Goal: Task Accomplishment & Management: Manage account settings

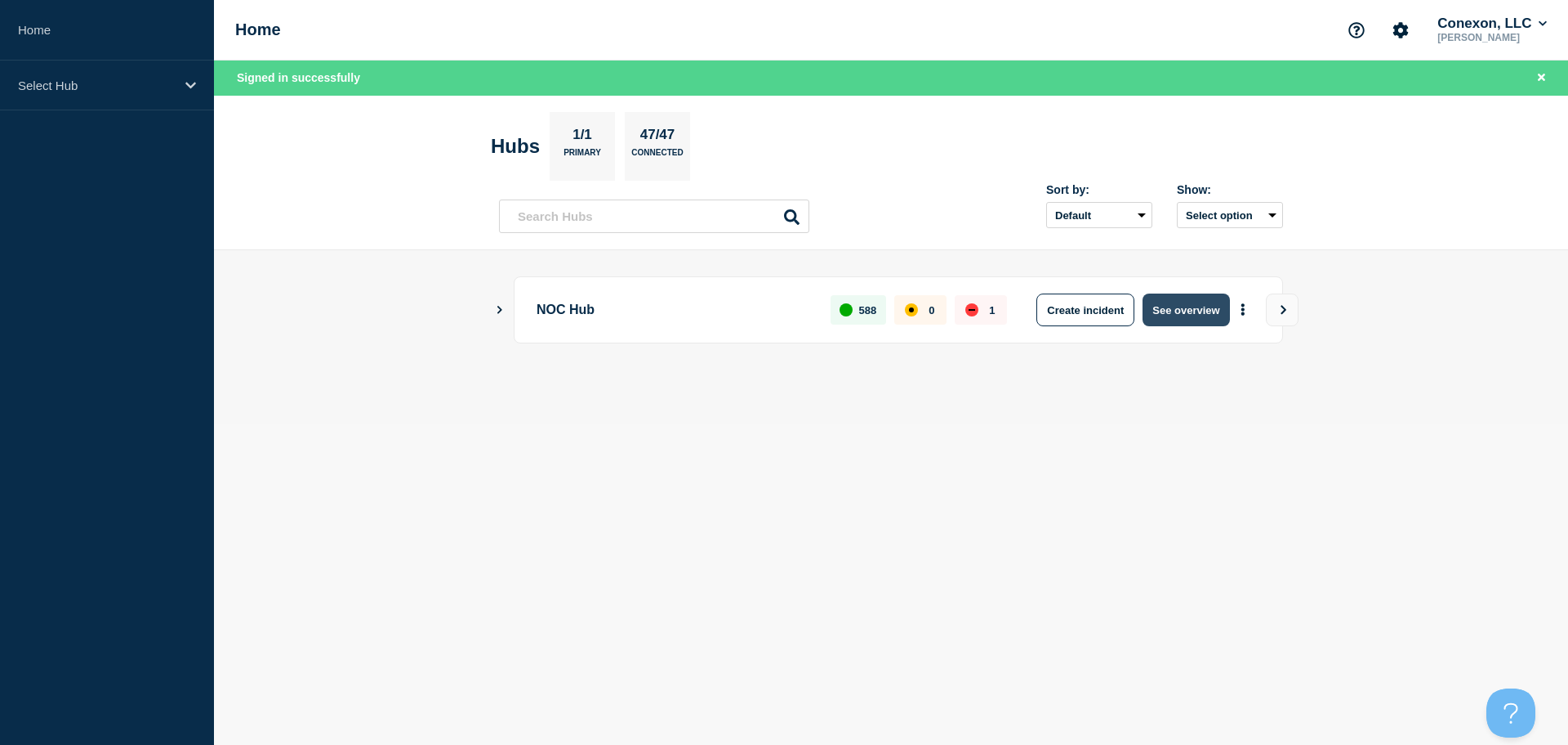
click at [1214, 322] on button "See overview" at bounding box center [1186, 310] width 87 height 33
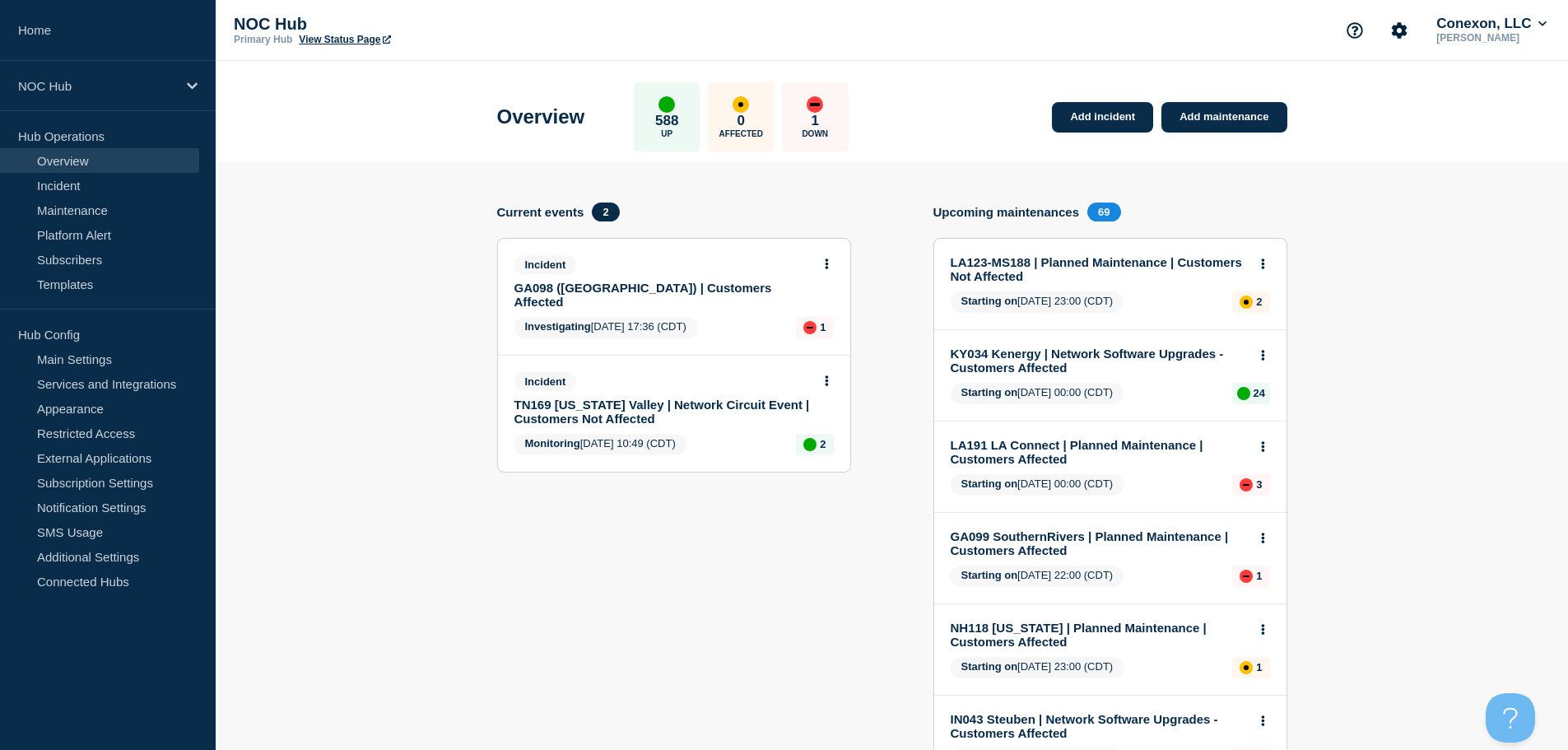
click at [827, 375] on icon at bounding box center [827, 380] width 4 height 11
click at [825, 266] on icon at bounding box center [827, 263] width 4 height 11
click at [838, 299] on link "View incident" at bounding box center [819, 303] width 68 height 13
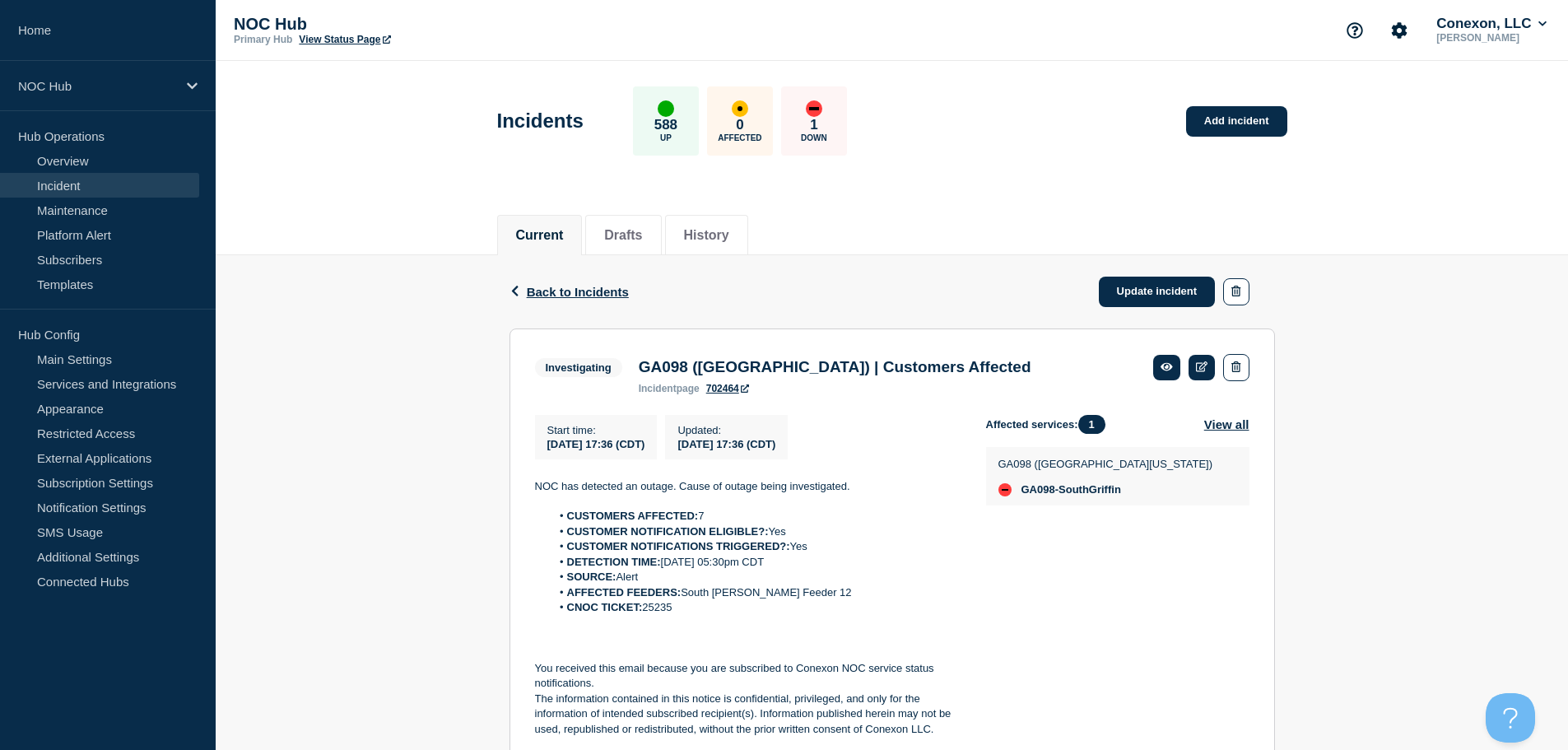
click at [730, 491] on p "NOC has detected an outage. Cause of outage being investigated." at bounding box center [747, 486] width 425 height 15
click at [677, 615] on li "CNOC TICKET: 25235" at bounding box center [755, 607] width 409 height 15
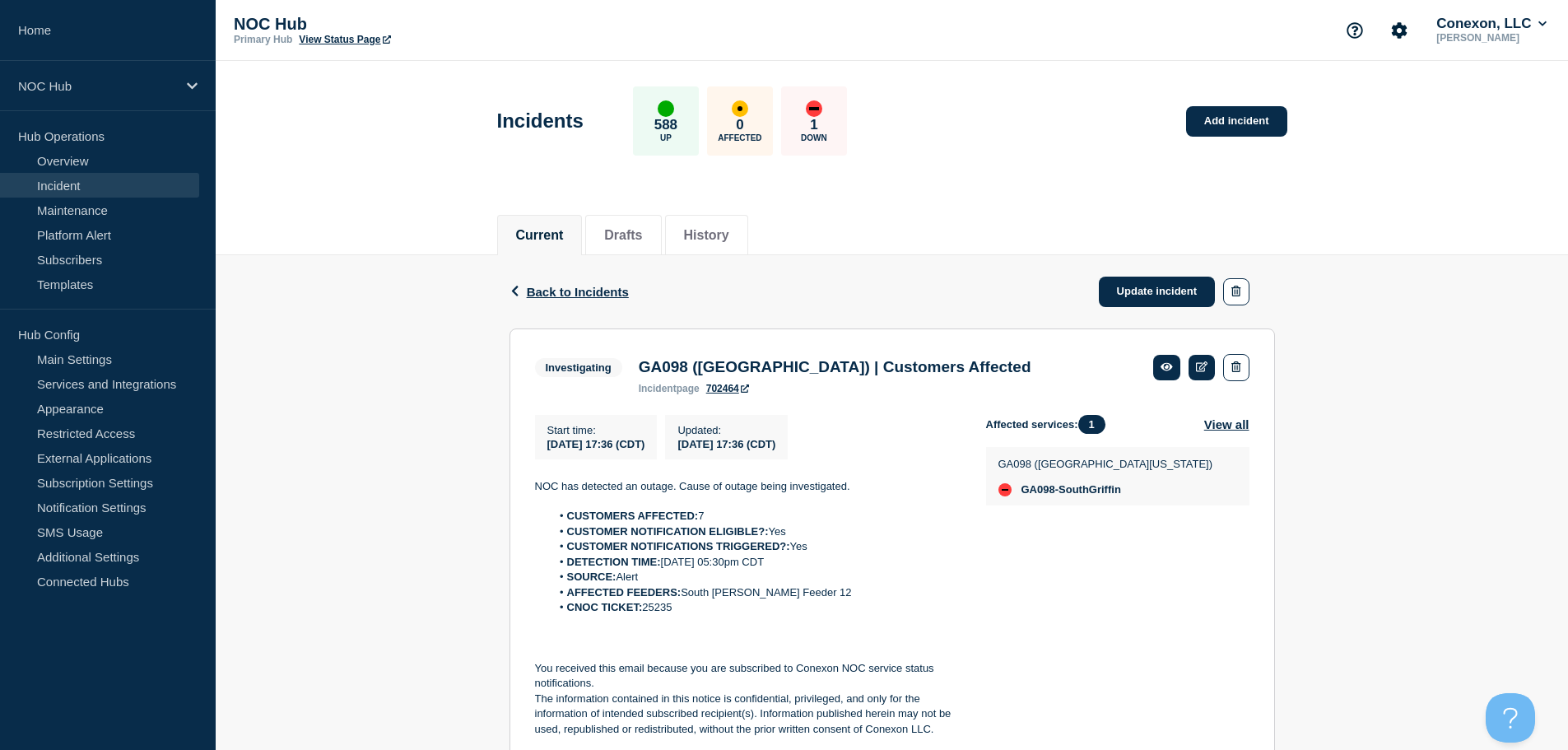
click at [677, 615] on li "CNOC TICKET: 25235" at bounding box center [755, 607] width 409 height 15
drag, startPoint x: 681, startPoint y: 616, endPoint x: 644, endPoint y: 616, distance: 37.0
click at [644, 615] on li "CNOC TICKET: 25235" at bounding box center [755, 607] width 409 height 15
copy li "25235"
click at [714, 600] on li "AFFECTED FEEDERS: South [PERSON_NAME] Feeder 12" at bounding box center [755, 591] width 409 height 15
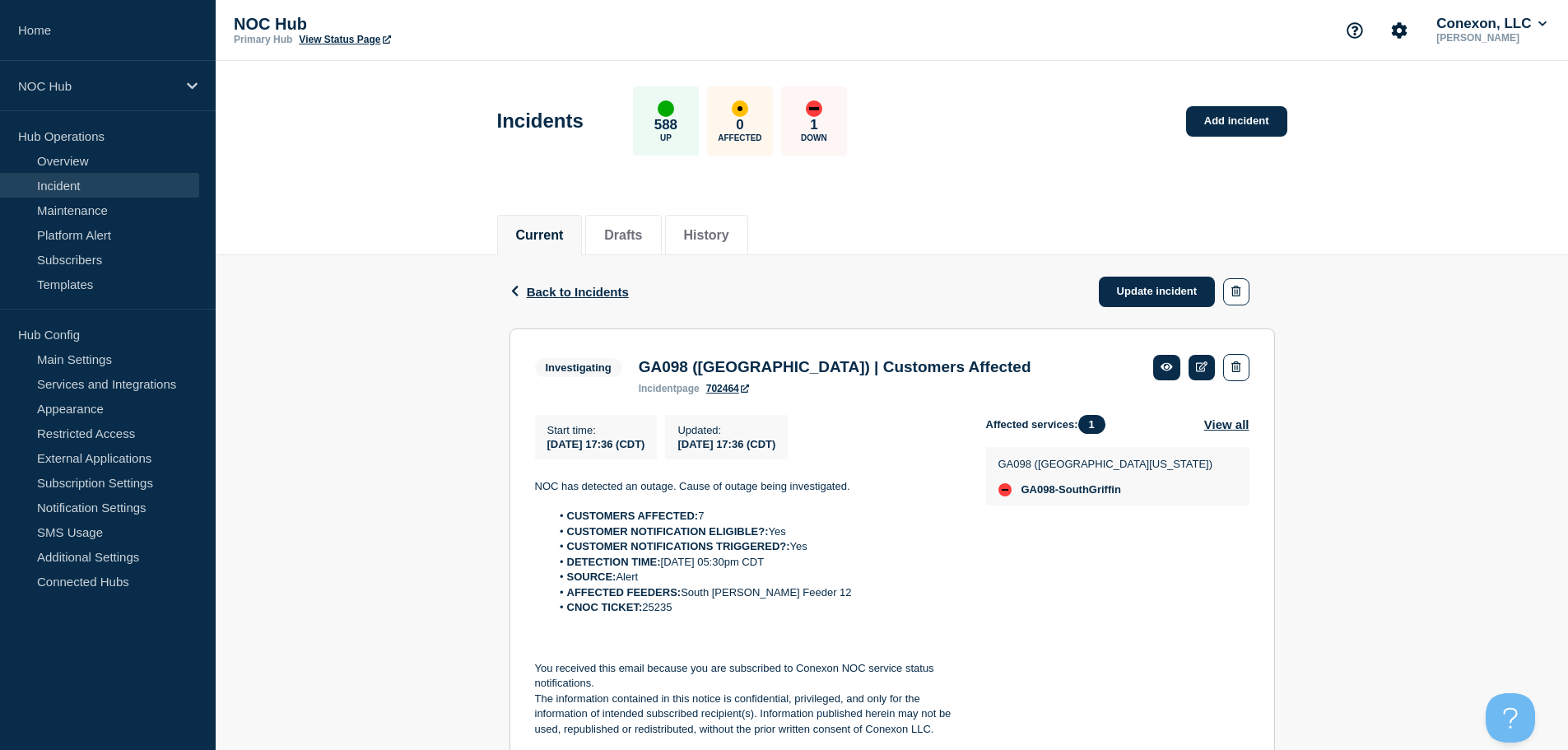
drag, startPoint x: 698, startPoint y: 614, endPoint x: 533, endPoint y: 494, distance: 204.0
click at [533, 494] on section "Investigating GA098 ([GEOGRAPHIC_DATA]) | Customers Affected incident page 7024…" at bounding box center [891, 545] width 765 height 435
copy div "NOC has detected an outage. Cause of outage being investigated. CUSTOMERS AFFEC…"
click at [1145, 283] on link "Update incident" at bounding box center [1157, 291] width 117 height 30
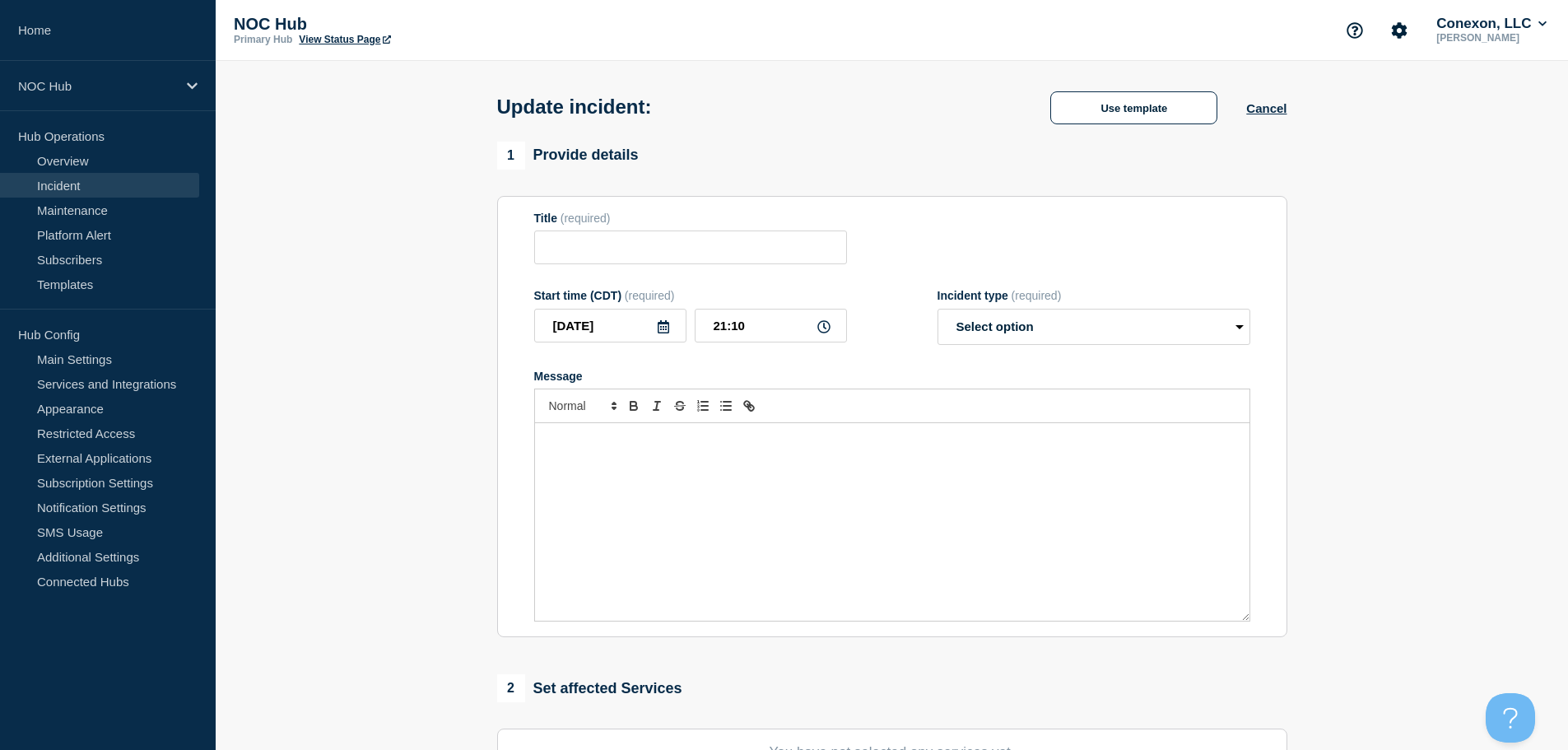
type input "GA098 ([GEOGRAPHIC_DATA]) | Customers Affected"
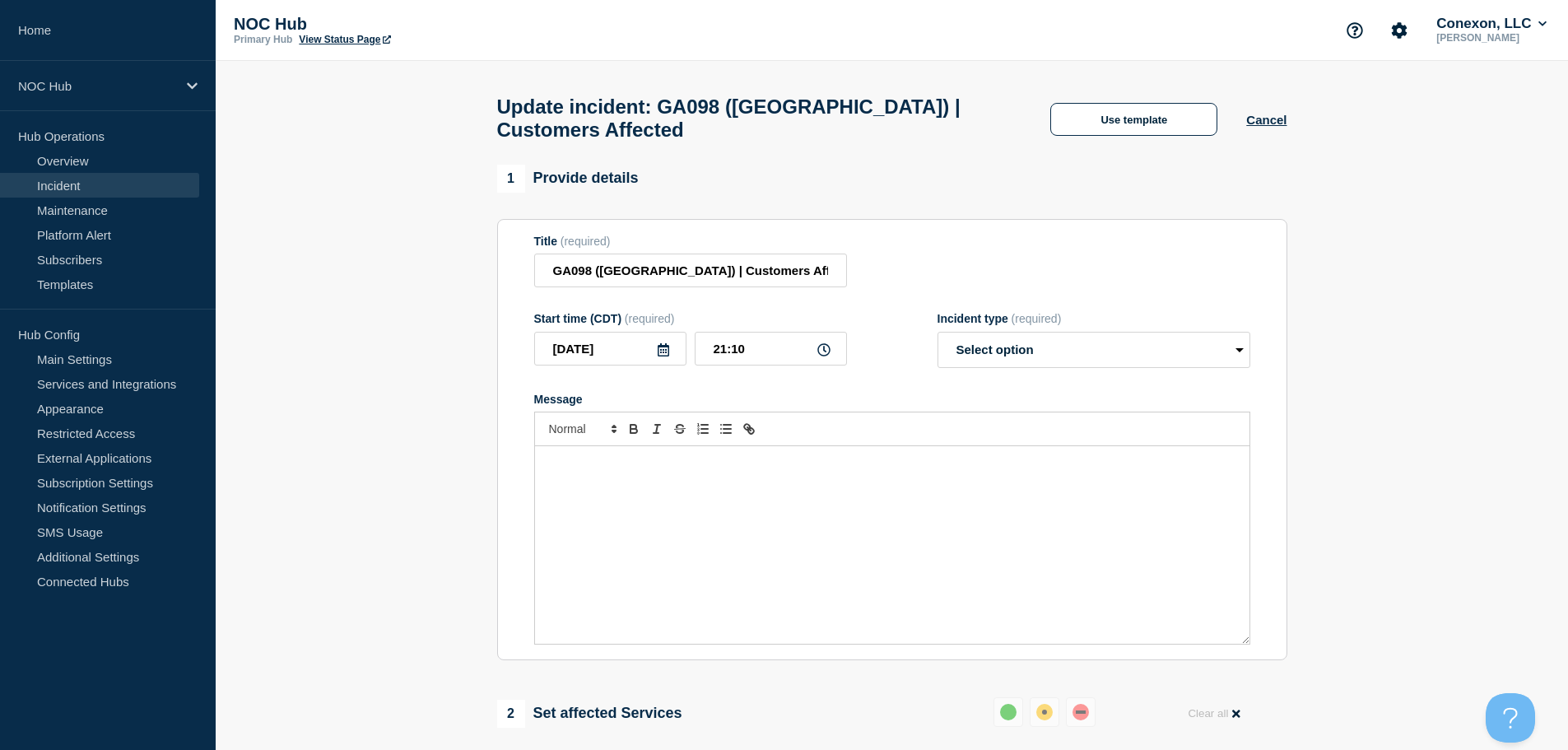
click at [634, 564] on div "Message" at bounding box center [891, 544] width 714 height 198
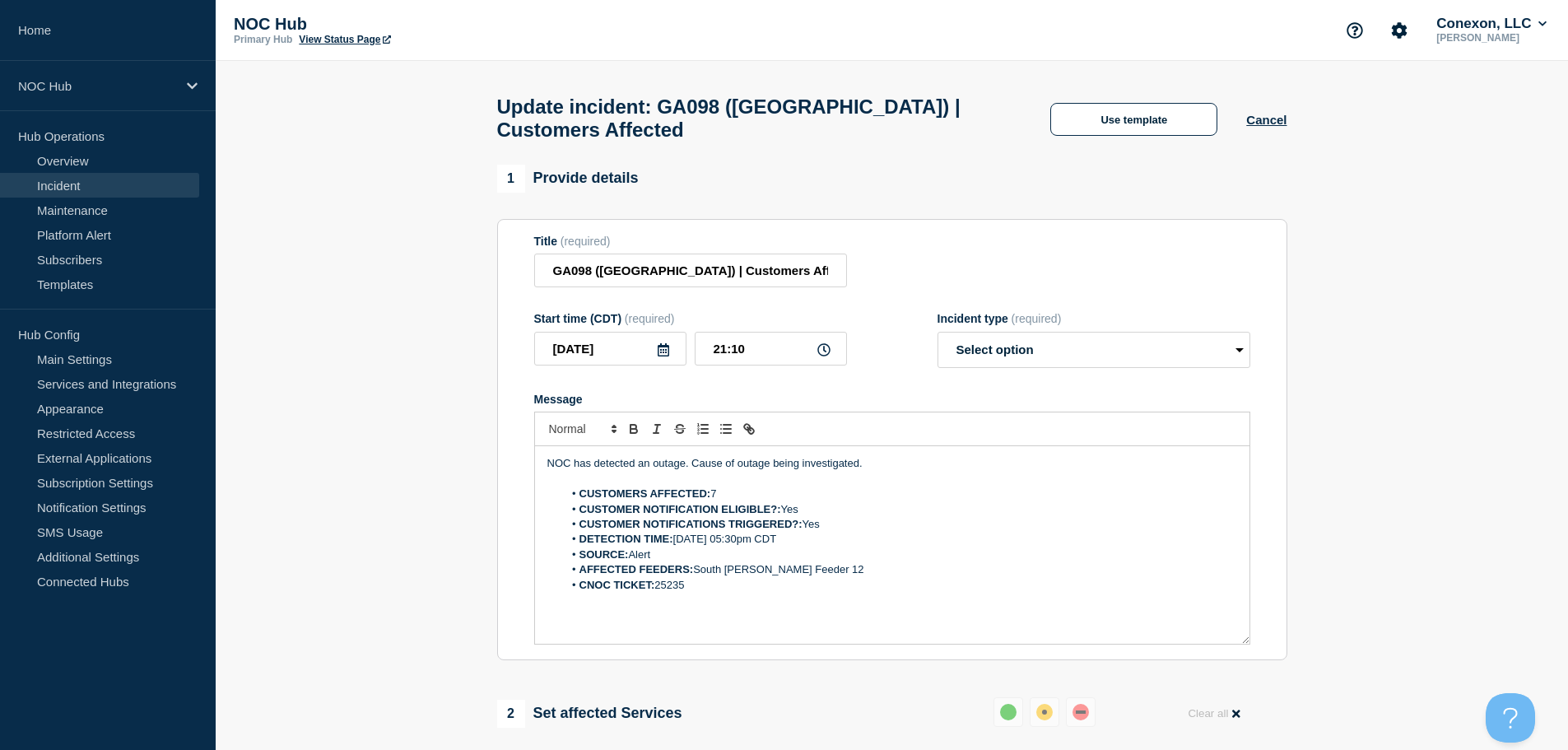
click at [686, 586] on li "CNOC TICKET: 25235" at bounding box center [900, 585] width 674 height 15
click at [679, 601] on p "Message" at bounding box center [892, 599] width 689 height 15
drag, startPoint x: 687, startPoint y: 595, endPoint x: 658, endPoint y: 589, distance: 29.6
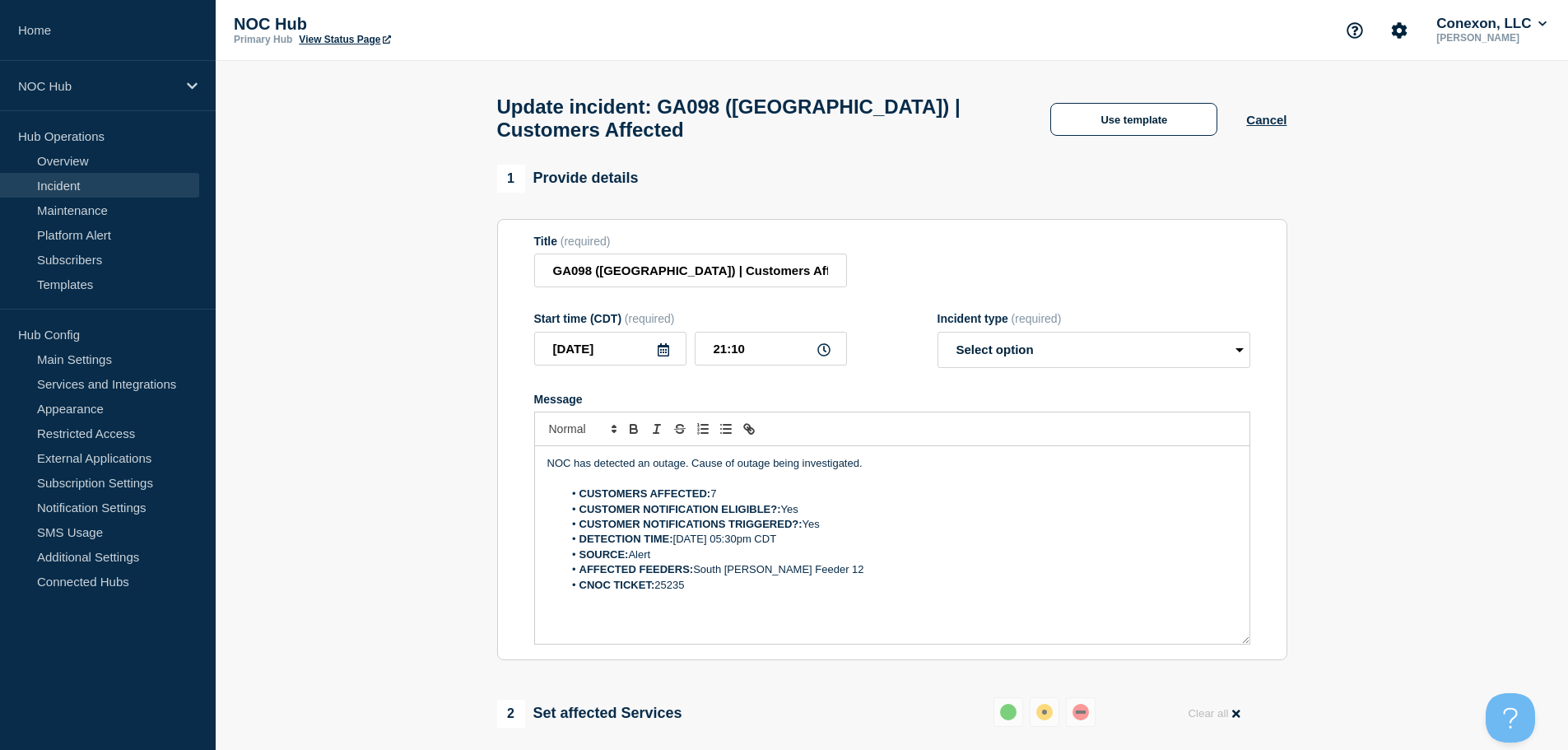
click at [658, 589] on li "CNOC TICKET: 25235" at bounding box center [900, 585] width 674 height 15
copy li "25235"
click at [730, 607] on p "Message" at bounding box center [892, 599] width 689 height 15
click at [757, 471] on p "NOC has detected an outage. Cause of outage being investigated." at bounding box center [892, 463] width 689 height 15
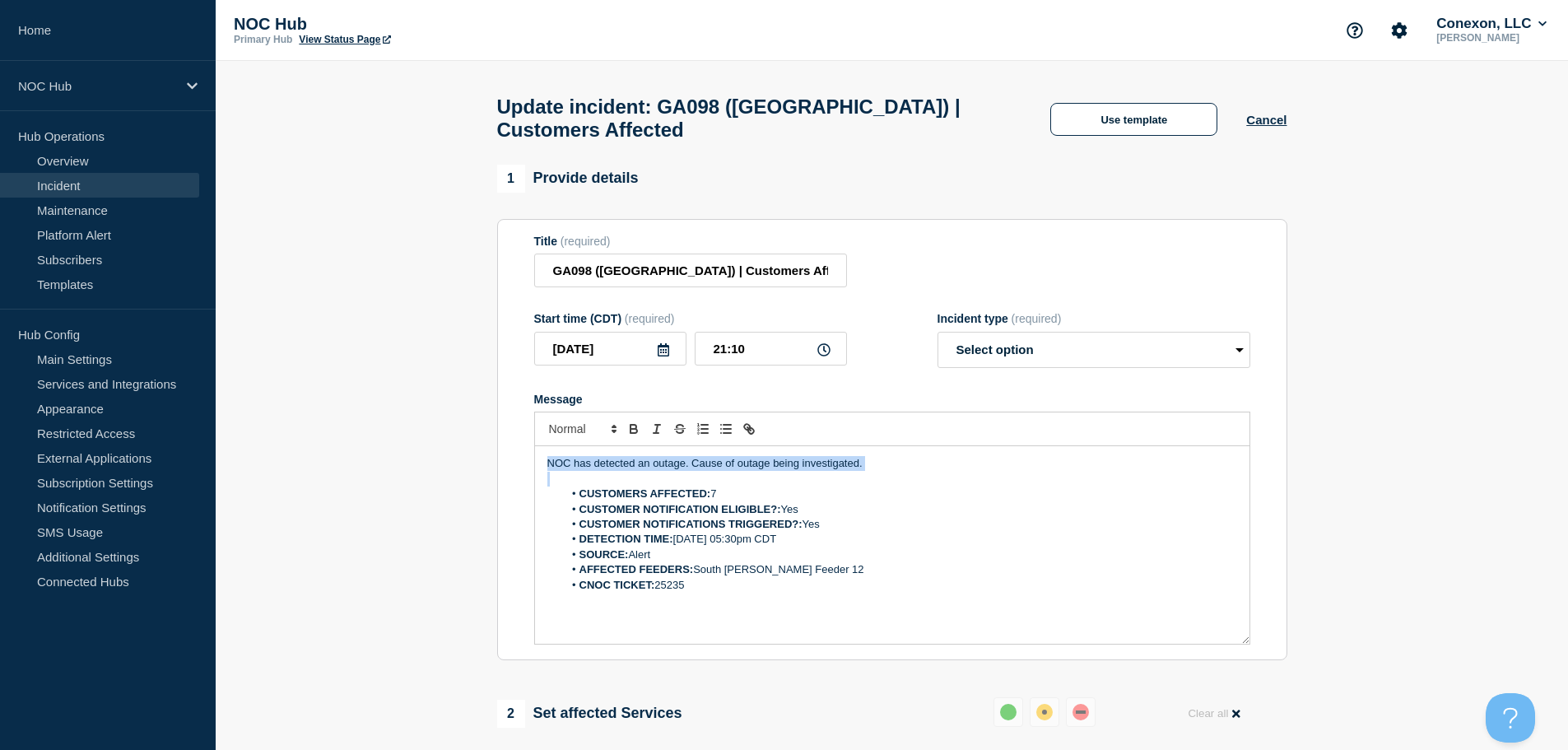
click at [757, 471] on p "NOC has detected an outage. Cause of outage being investigated." at bounding box center [892, 463] width 689 height 15
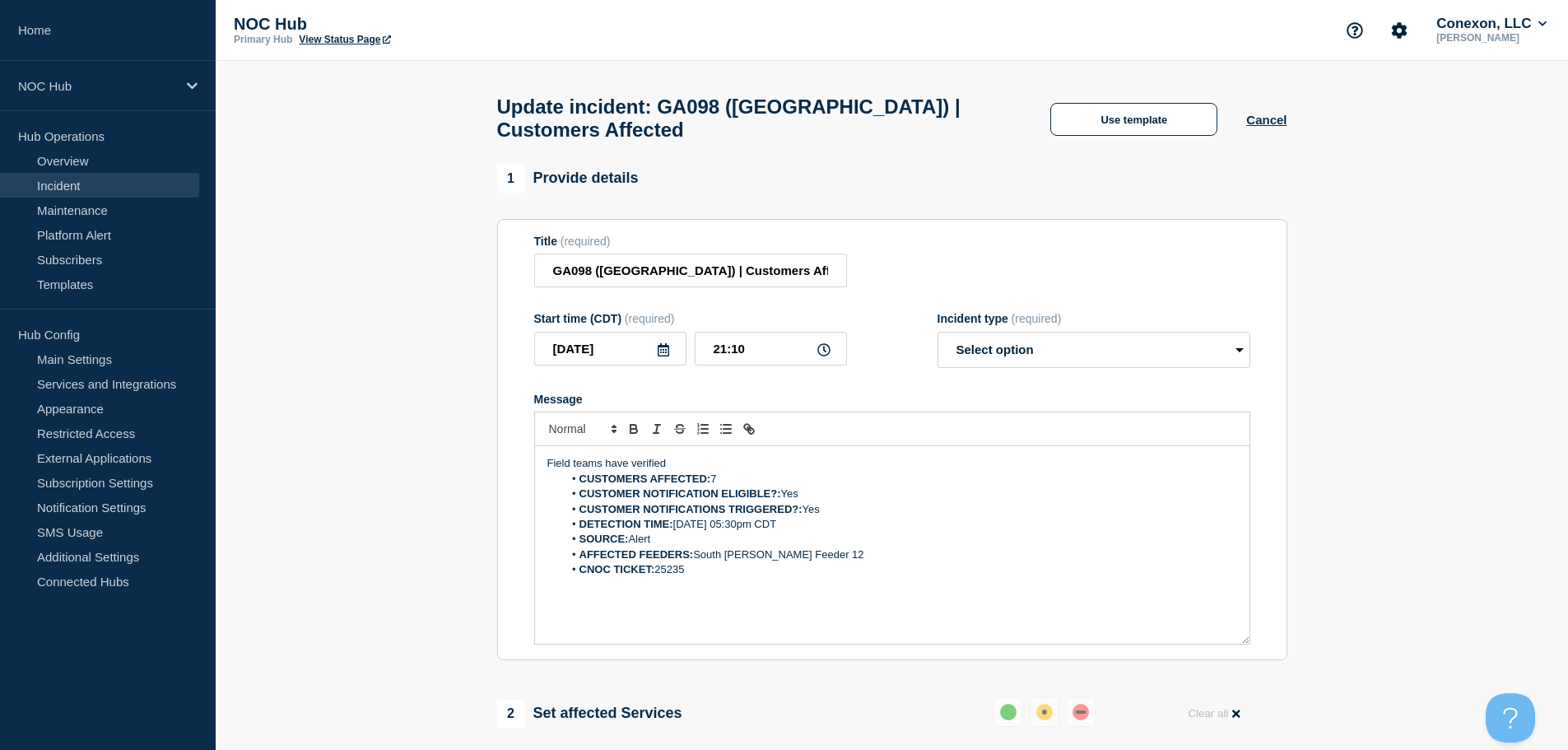
drag, startPoint x: 688, startPoint y: 474, endPoint x: 613, endPoint y: 473, distance: 75.0
click at [613, 471] on p "Field teams have verified" at bounding box center [892, 463] width 689 height 15
click at [919, 466] on p "Field team investigations show a possible issue with equipment in the hut." at bounding box center [892, 463] width 689 height 15
drag, startPoint x: 922, startPoint y: 471, endPoint x: 847, endPoint y: 470, distance: 75.0
click at [847, 470] on p "Field team investigations show a possible issue with equipment in the hut." at bounding box center [892, 463] width 689 height 15
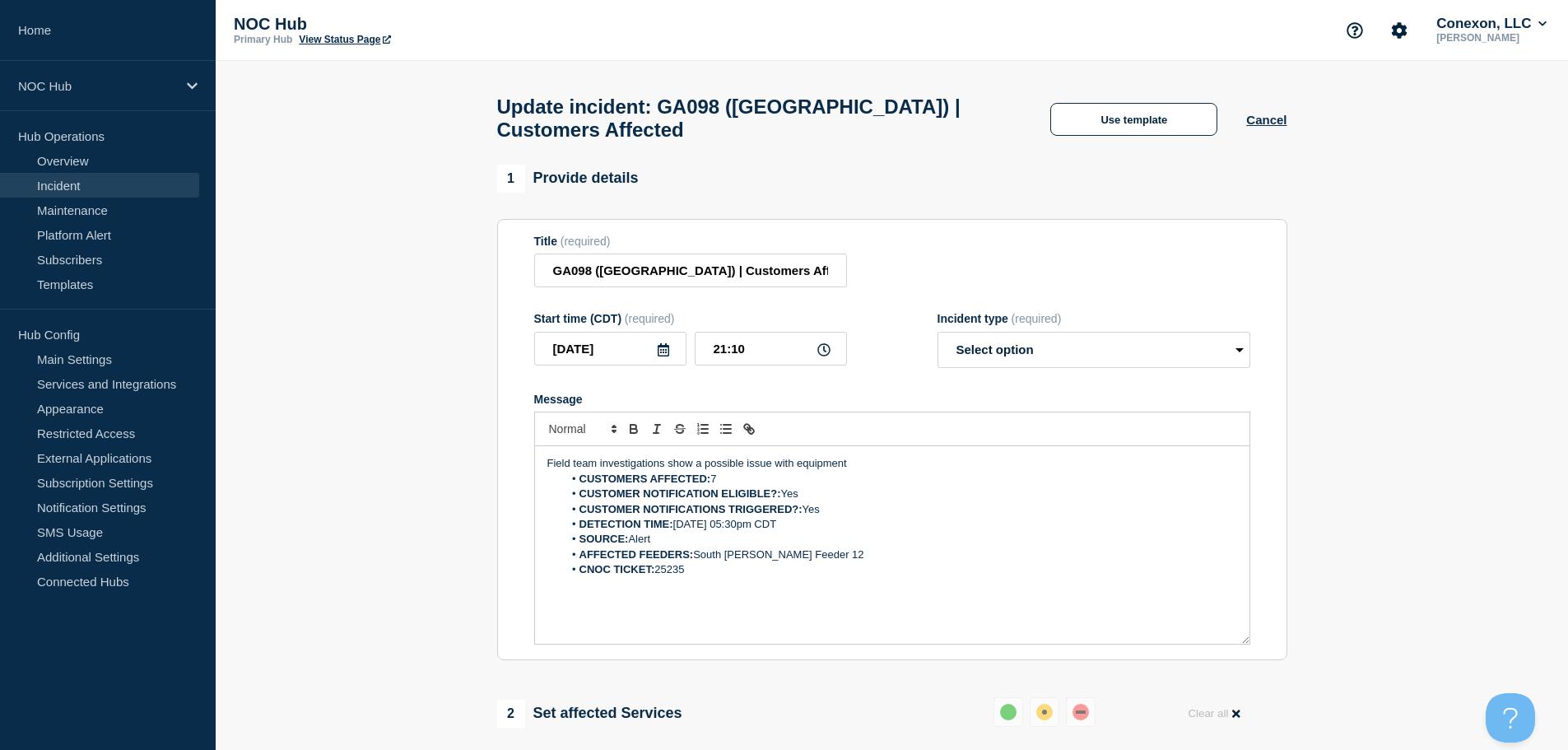
click at [799, 471] on p "Field team investigations show a possible issue with equipment" at bounding box center [892, 463] width 689 height 15
click at [866, 471] on p "Field team investigations show a possible issue with equipment" at bounding box center [892, 463] width 689 height 15
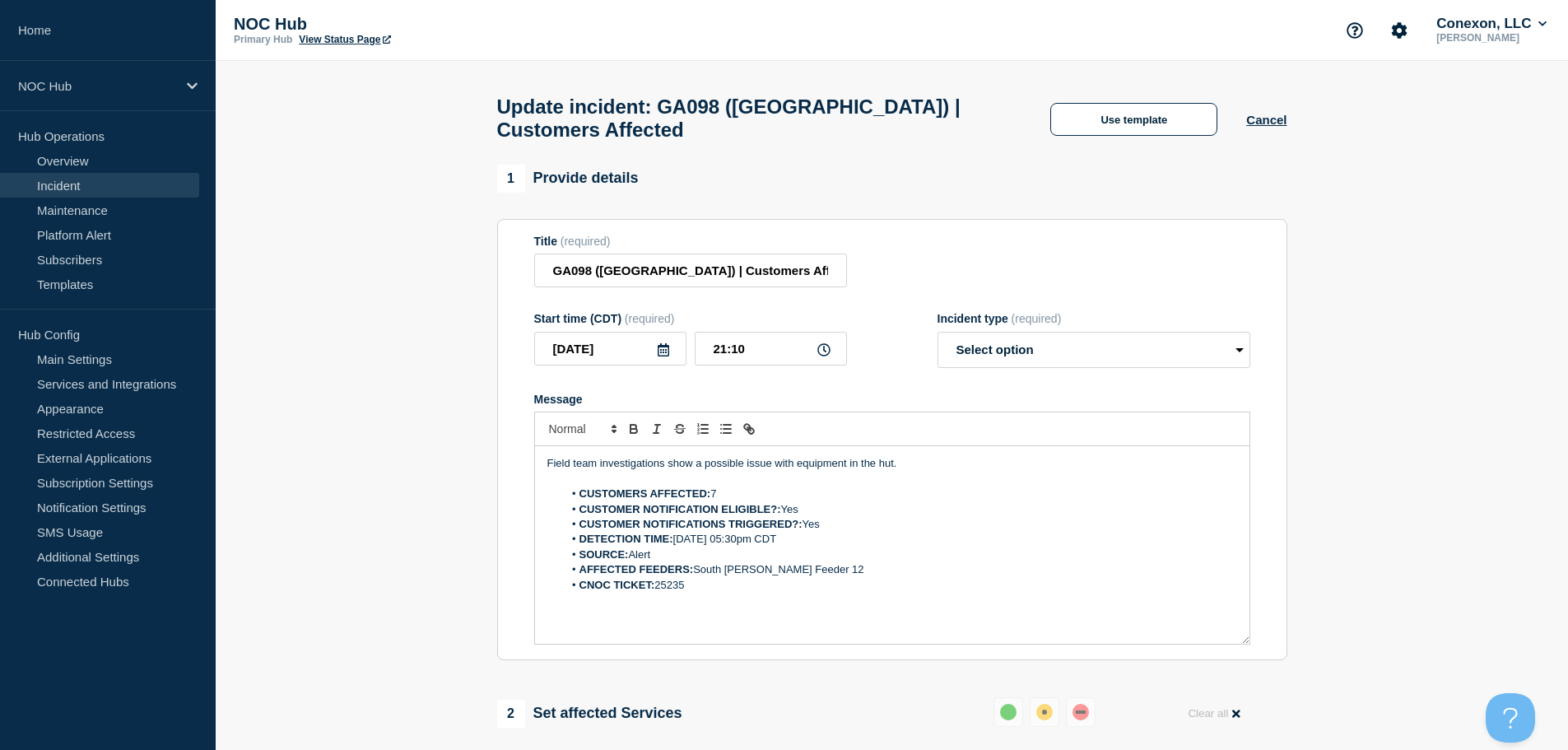
click at [940, 468] on p "Field team investigations show a possible issue with equipment in the hut." at bounding box center [892, 463] width 689 height 15
click at [689, 471] on p "Field team investigations show a possible issue with equipment in the hut. No E…" at bounding box center [892, 463] width 689 height 15
click at [1022, 471] on p "Field team investigations show a possible issue with equipment in the hut. No E…" at bounding box center [892, 463] width 689 height 15
click at [1016, 471] on p "Field team investigations show a possible issue with equipment in the hut. No E…" at bounding box center [892, 463] width 689 height 15
click at [1046, 343] on select "Select option Investigating Identified Monitoring Resolved" at bounding box center [1093, 350] width 312 height 36
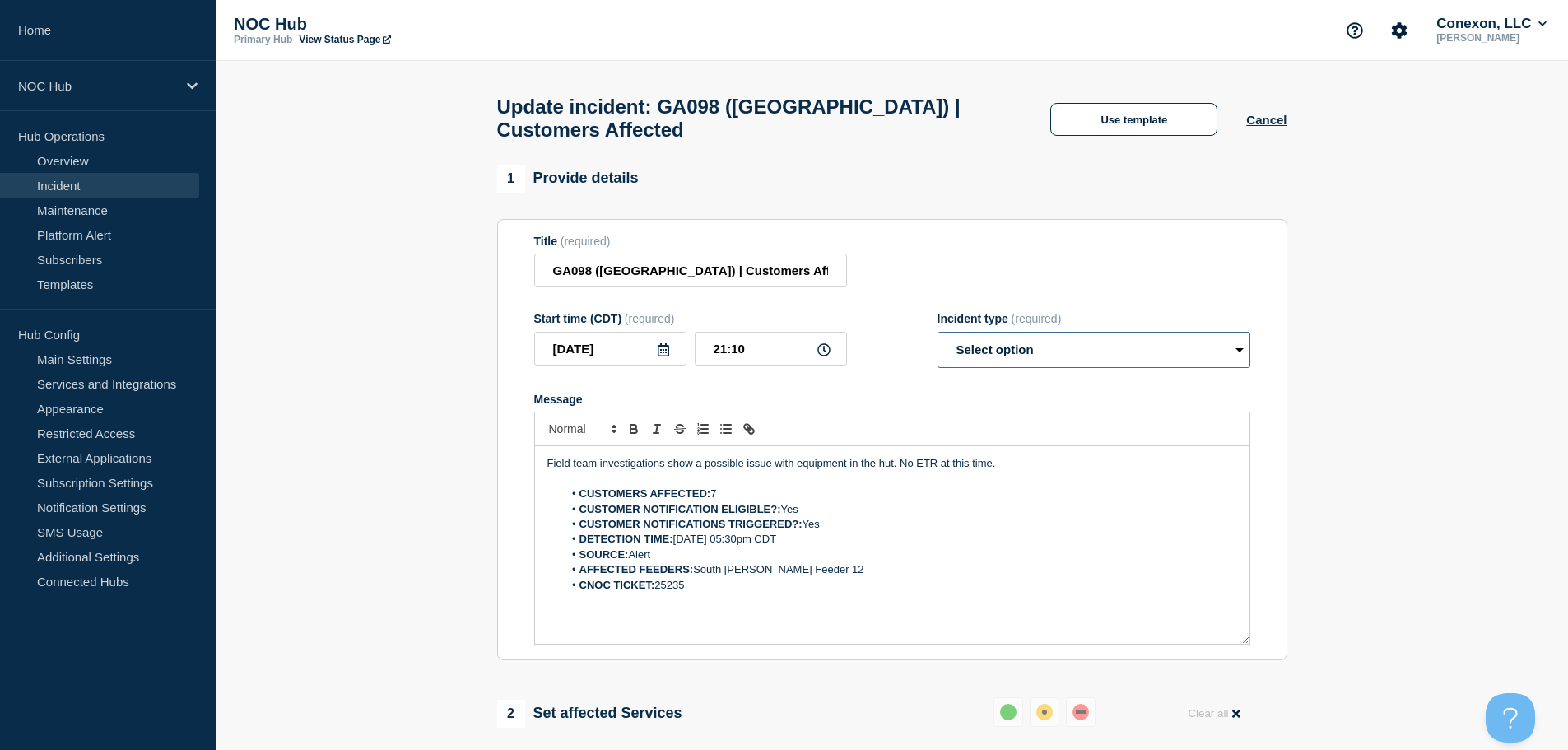
select select "investigating"
click at [937, 339] on select "Select option Investigating Identified Monitoring Resolved" at bounding box center [1093, 350] width 312 height 36
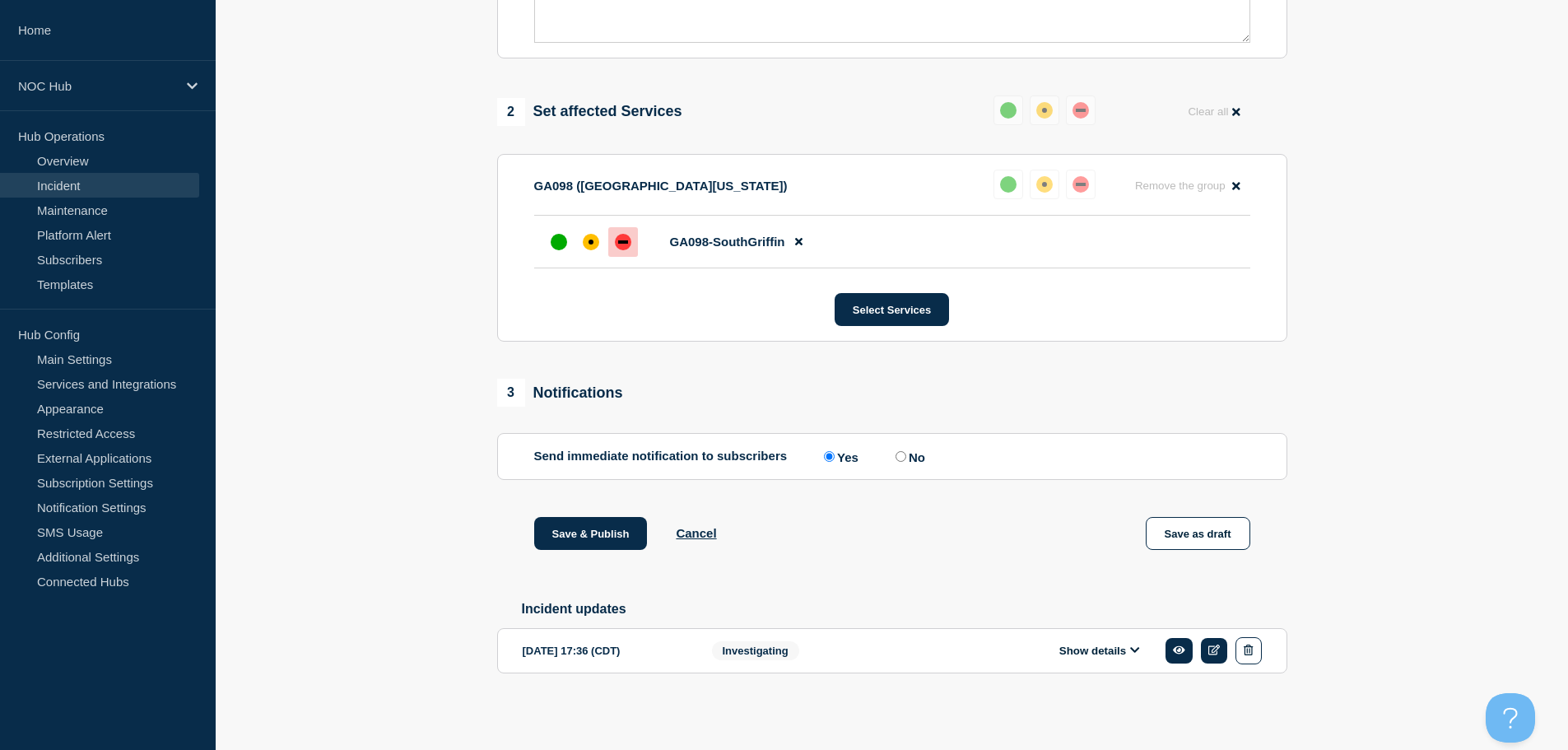
scroll to position [614, 0]
click at [552, 530] on button "Save & Publish" at bounding box center [591, 534] width 114 height 33
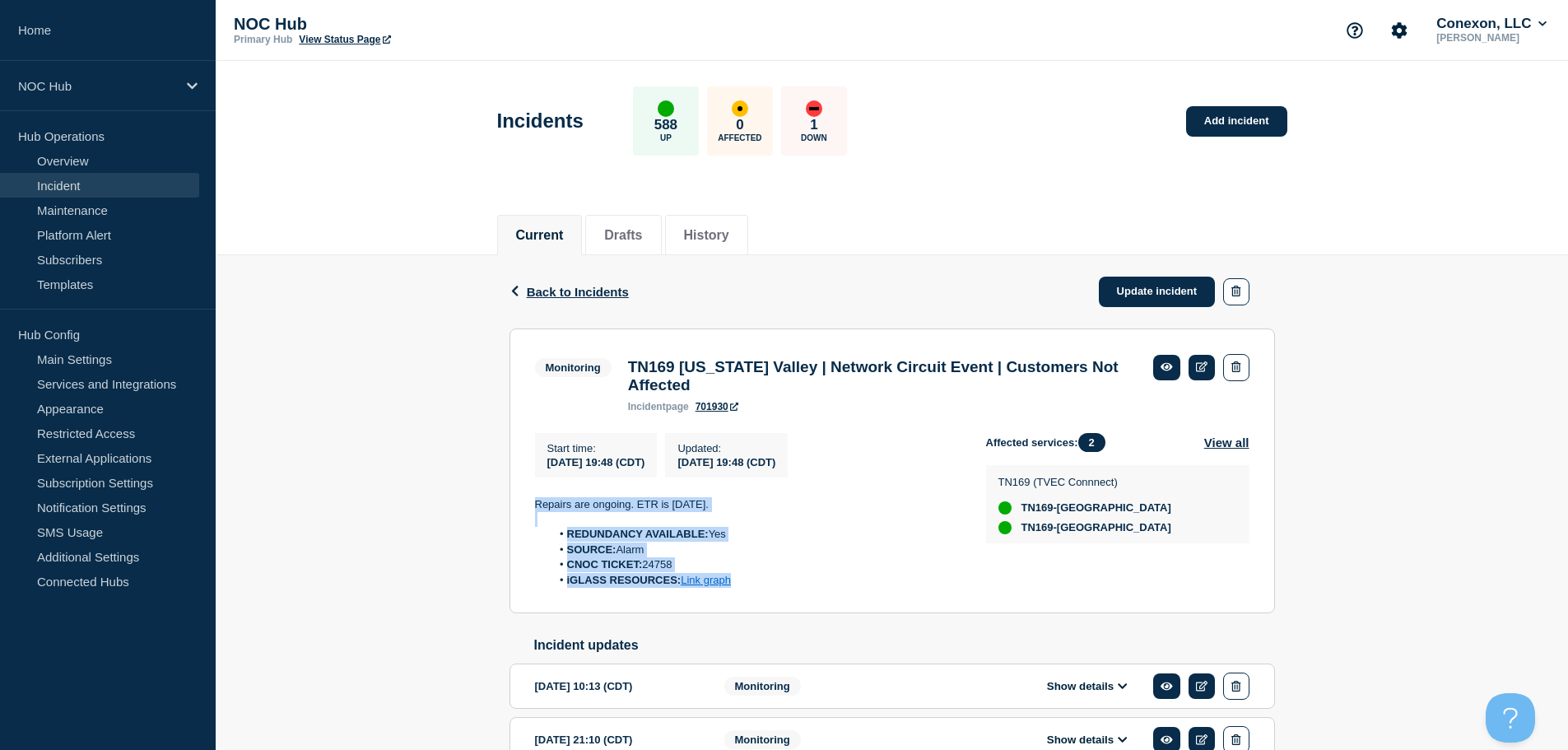
drag, startPoint x: 736, startPoint y: 596, endPoint x: 524, endPoint y: 513, distance: 227.7
click at [524, 513] on section "Monitoring TN169 Tennessee Valley | Network Circuit Event | Customers Not Affec…" at bounding box center [891, 471] width 765 height 286
copy div "Repairs are ongoing. ETR is Monday. REDUNDANCY AVAILABLE: Yes SOURCE: Alarm CNO…"
click at [1126, 298] on link "Update incident" at bounding box center [1157, 291] width 117 height 30
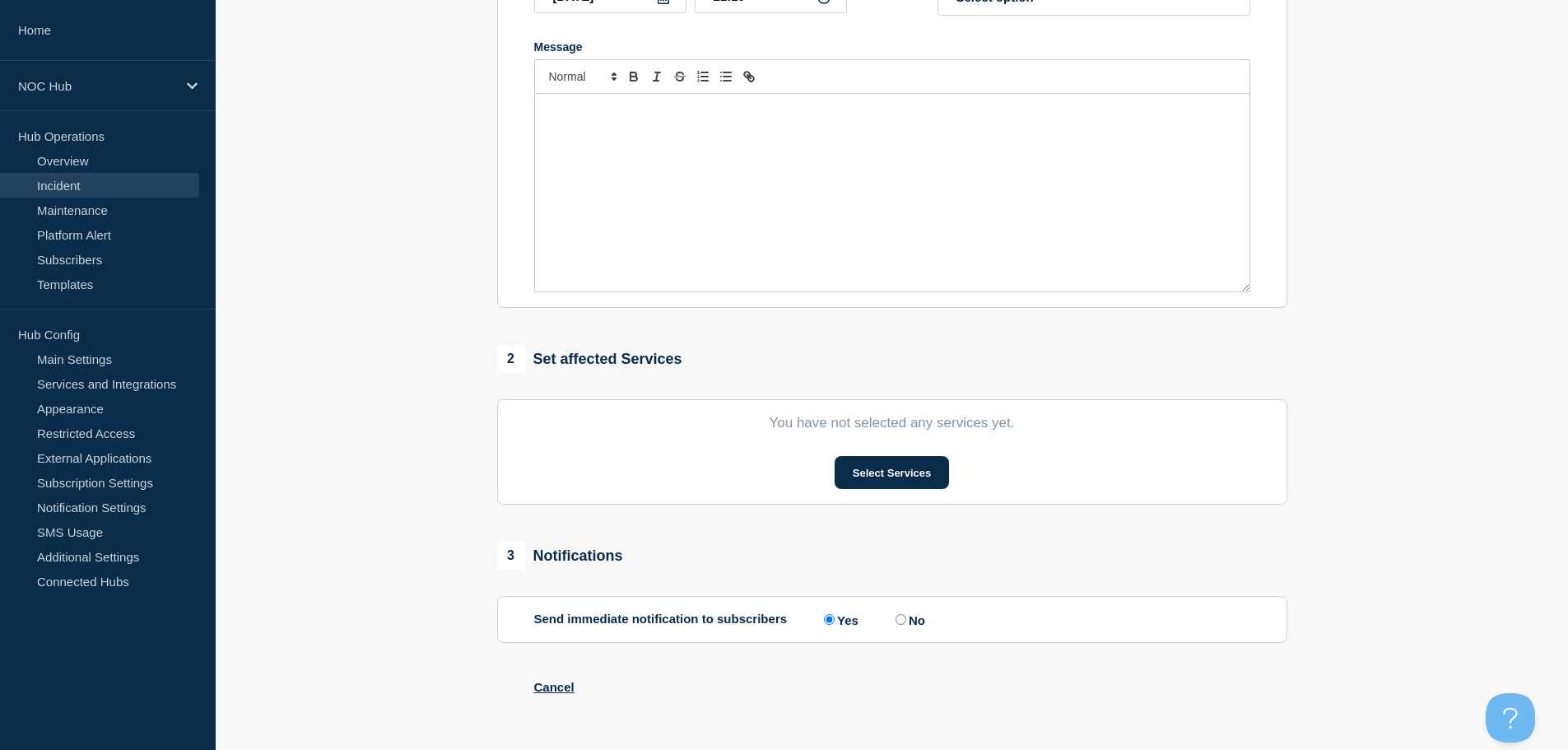
type input "TN169 [US_STATE] Valley | Network Circuit Event | Customers Not Affected"
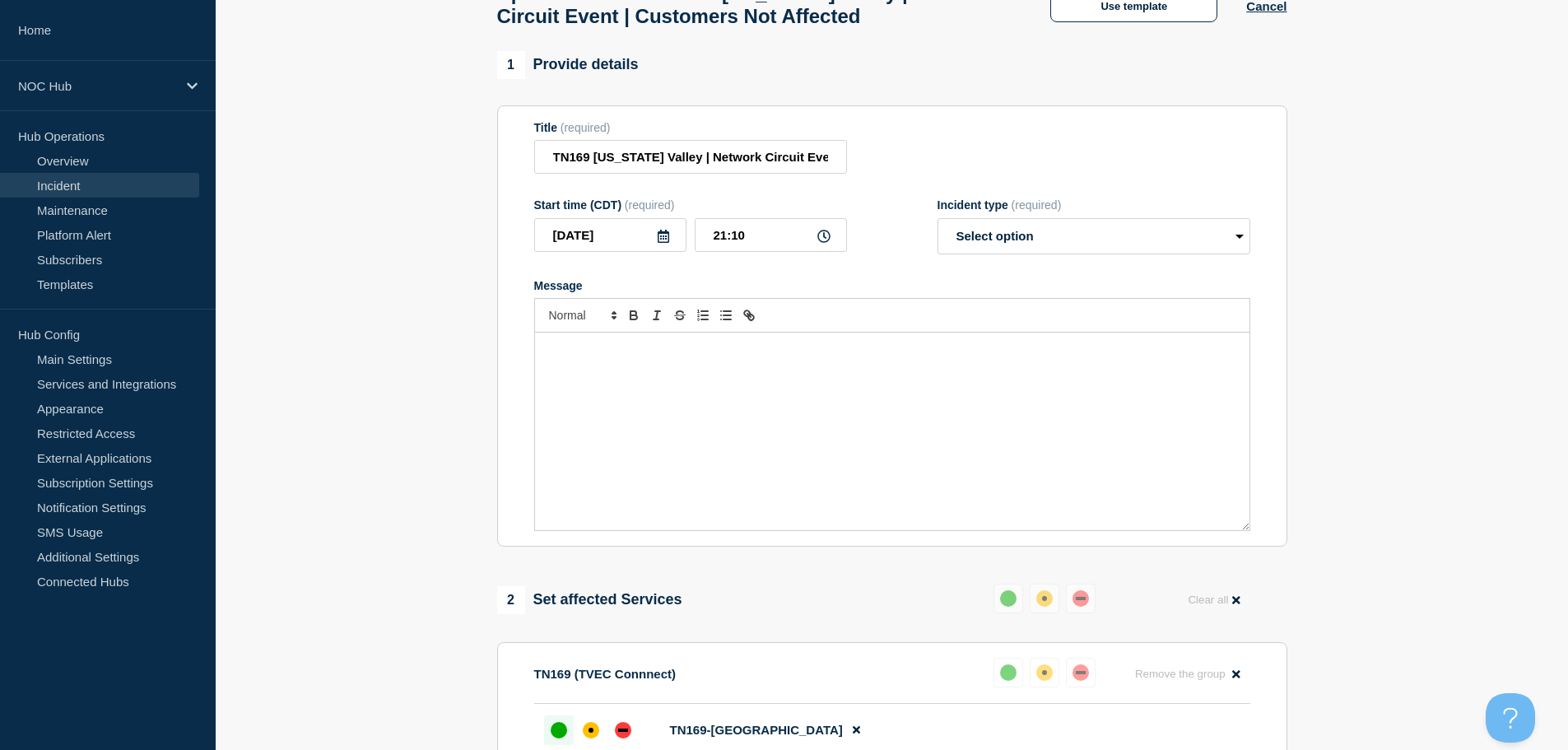
scroll to position [110, 0]
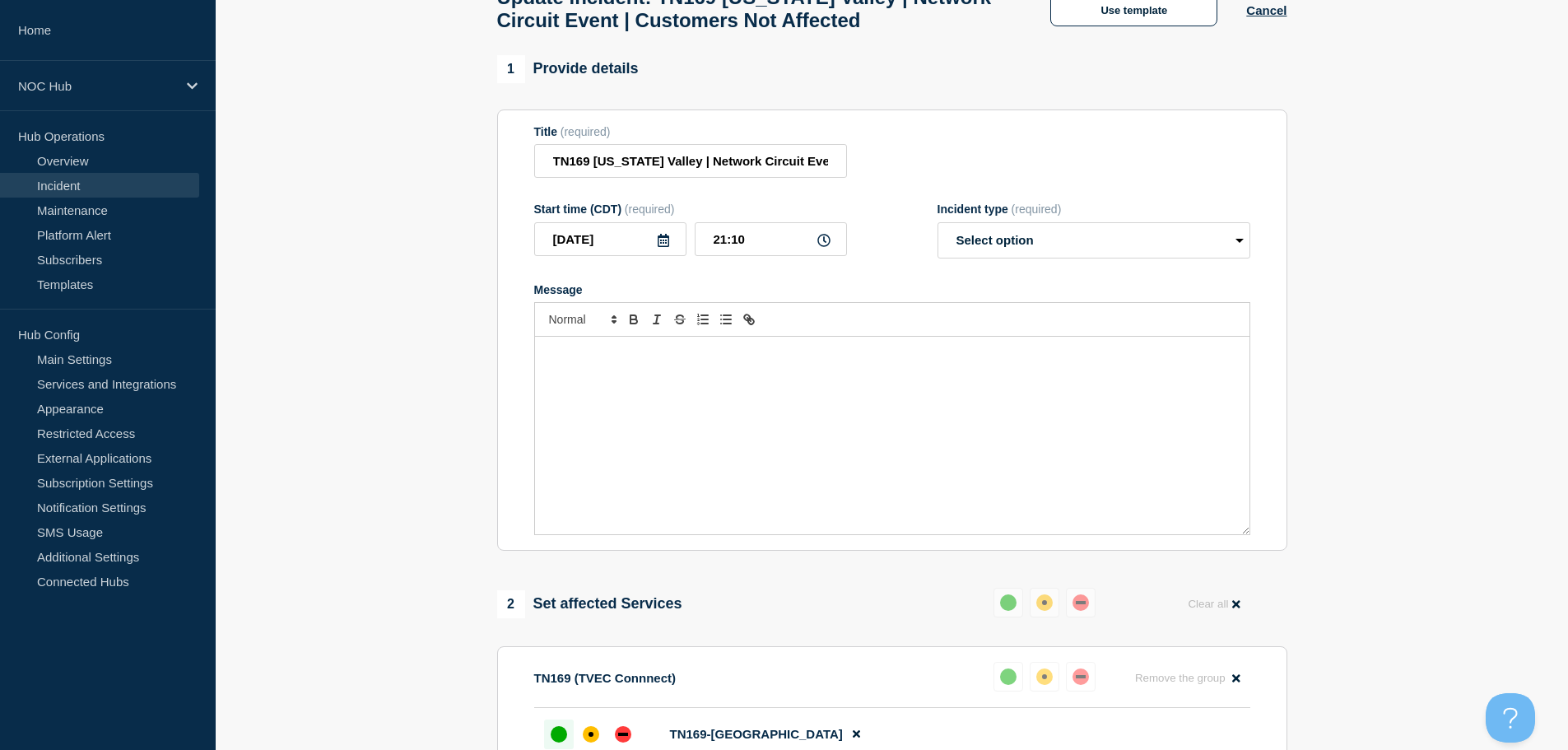
click at [683, 393] on div "Message" at bounding box center [891, 436] width 714 height 198
paste div "Message"
drag, startPoint x: 740, startPoint y: 359, endPoint x: 521, endPoint y: 362, distance: 219.0
click at [521, 362] on section "Title (required) TN169 Tennessee Valley | Network Circuit Event | Customers Not…" at bounding box center [892, 330] width 790 height 442
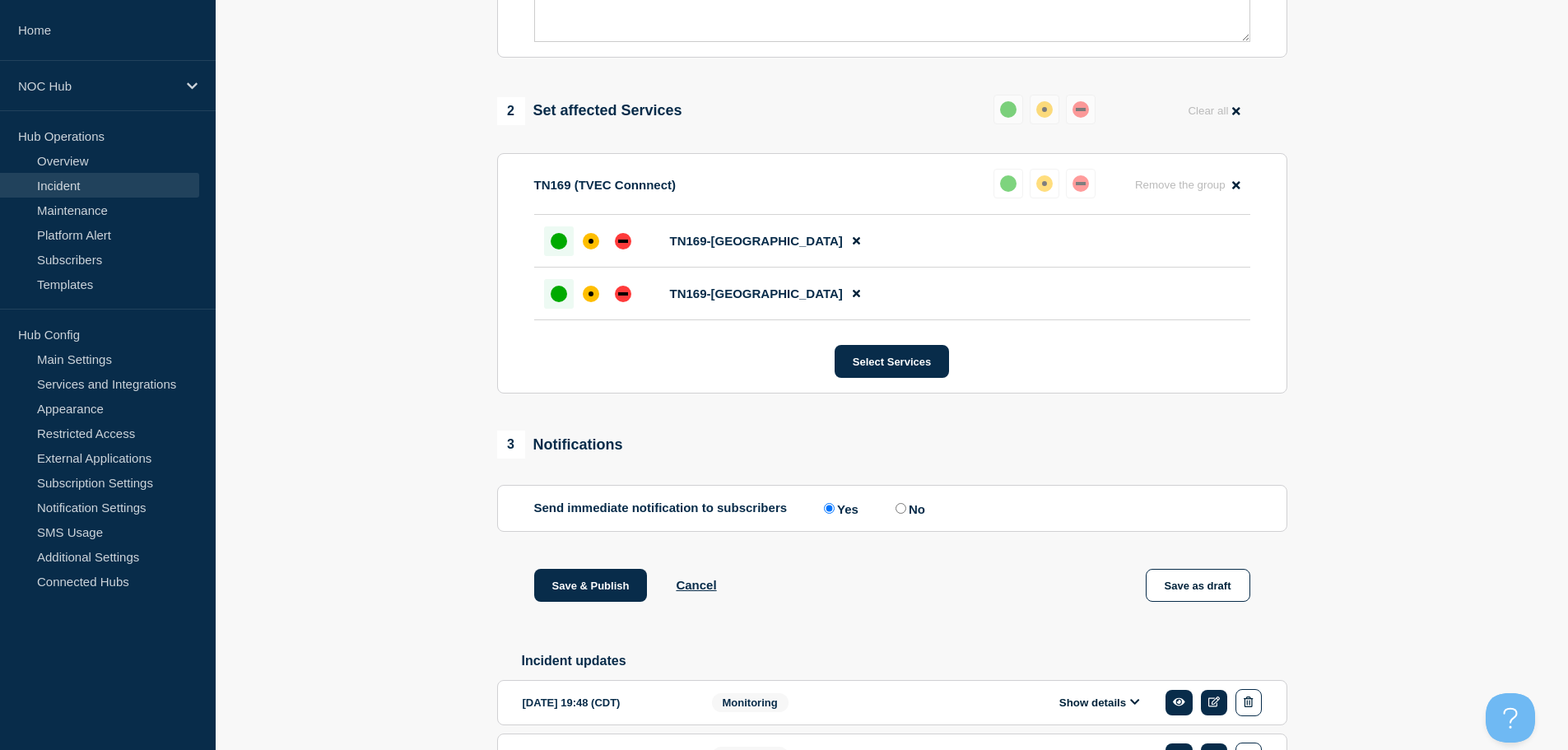
scroll to position [603, 0]
click at [600, 598] on button "Save & Publish" at bounding box center [591, 585] width 114 height 33
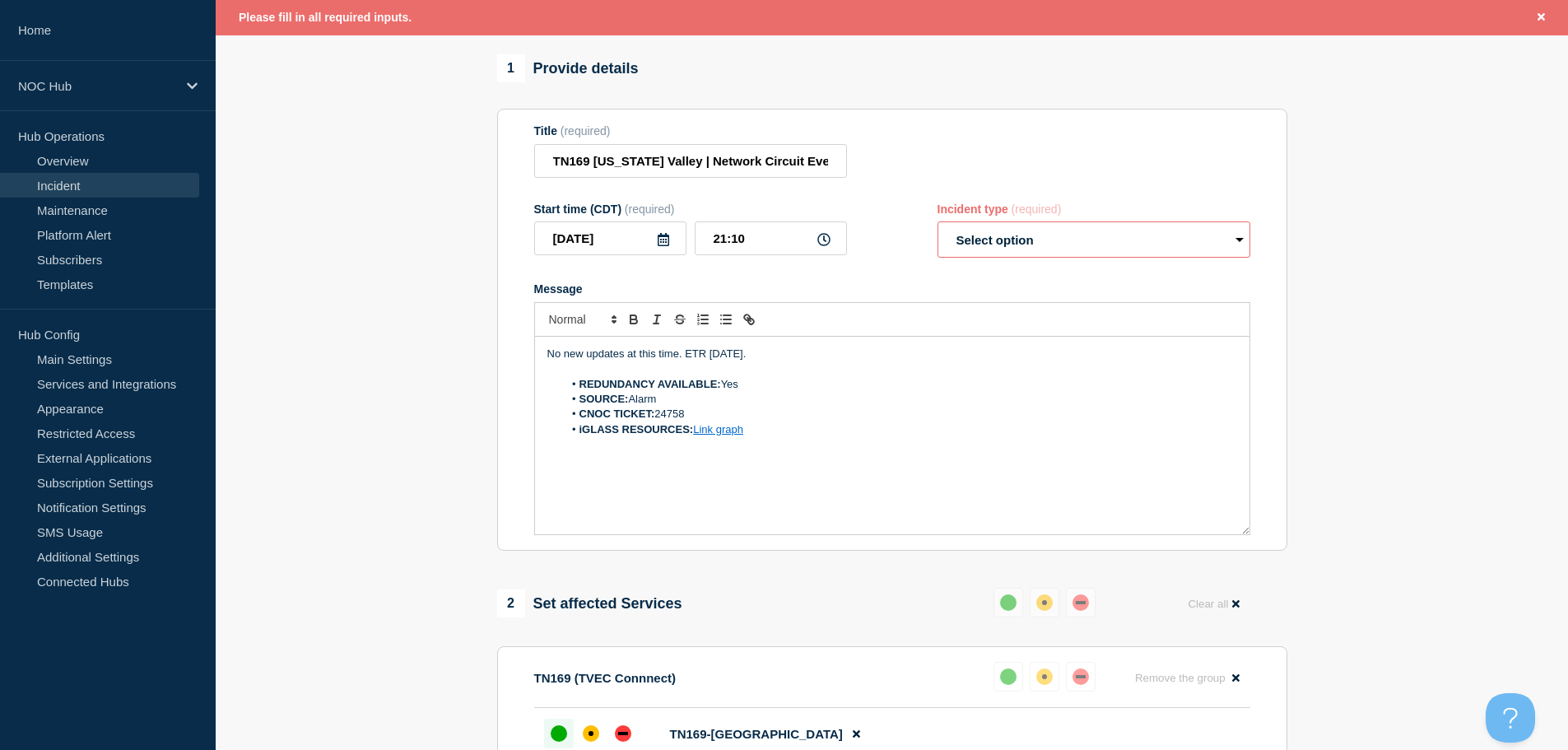
scroll to position [0, 0]
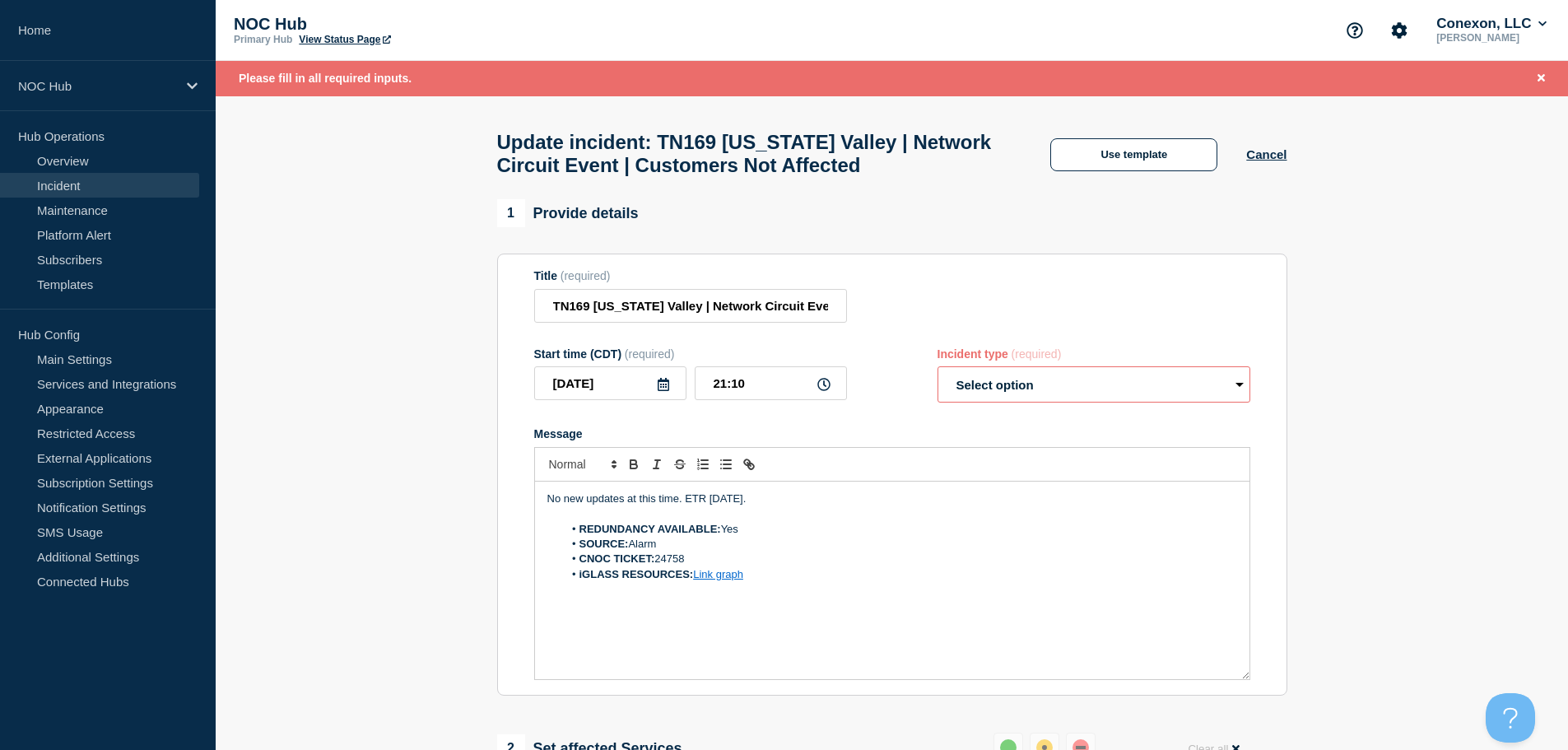
click at [1111, 383] on select "Select option Investigating Identified Monitoring Resolved" at bounding box center [1093, 384] width 312 height 36
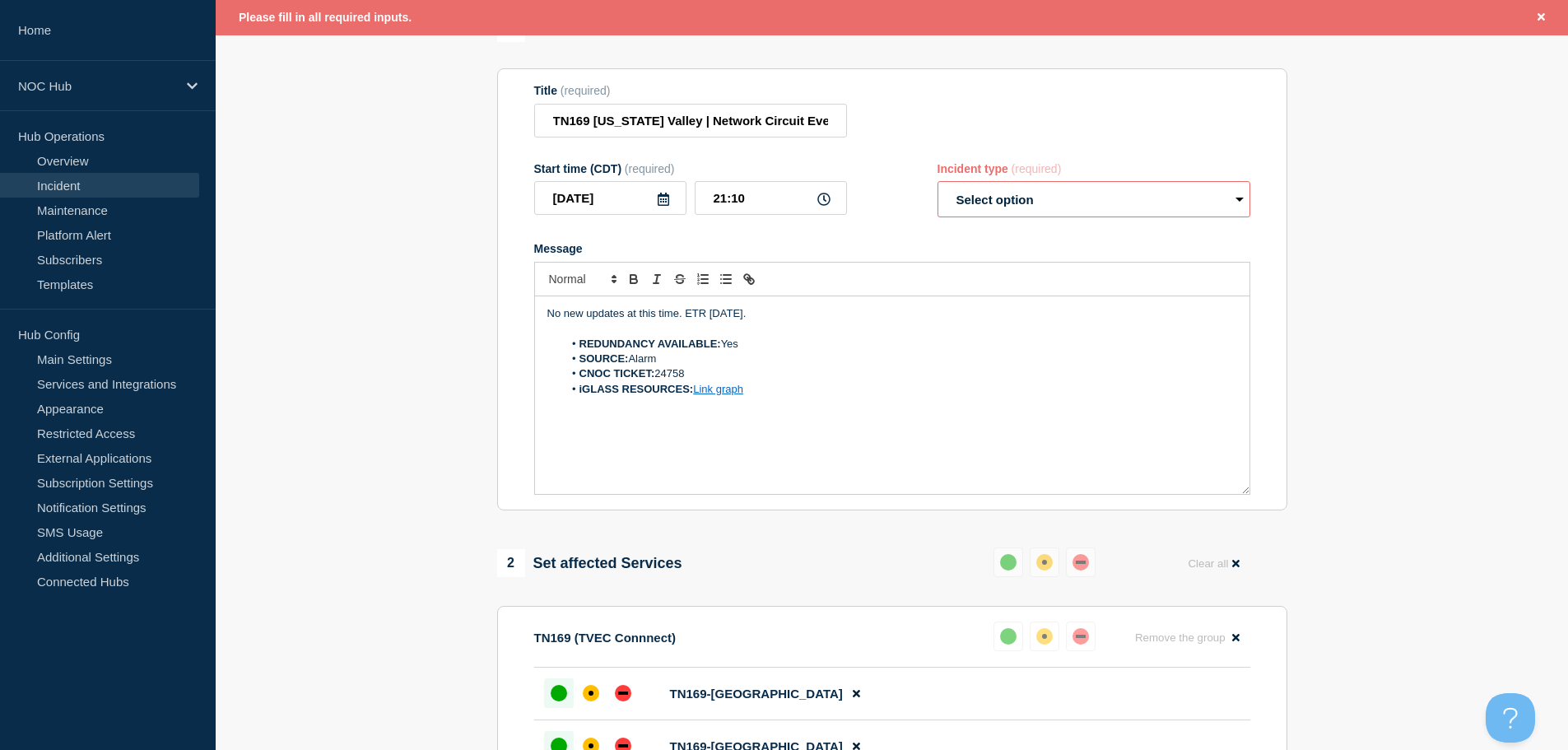
scroll to position [82, 0]
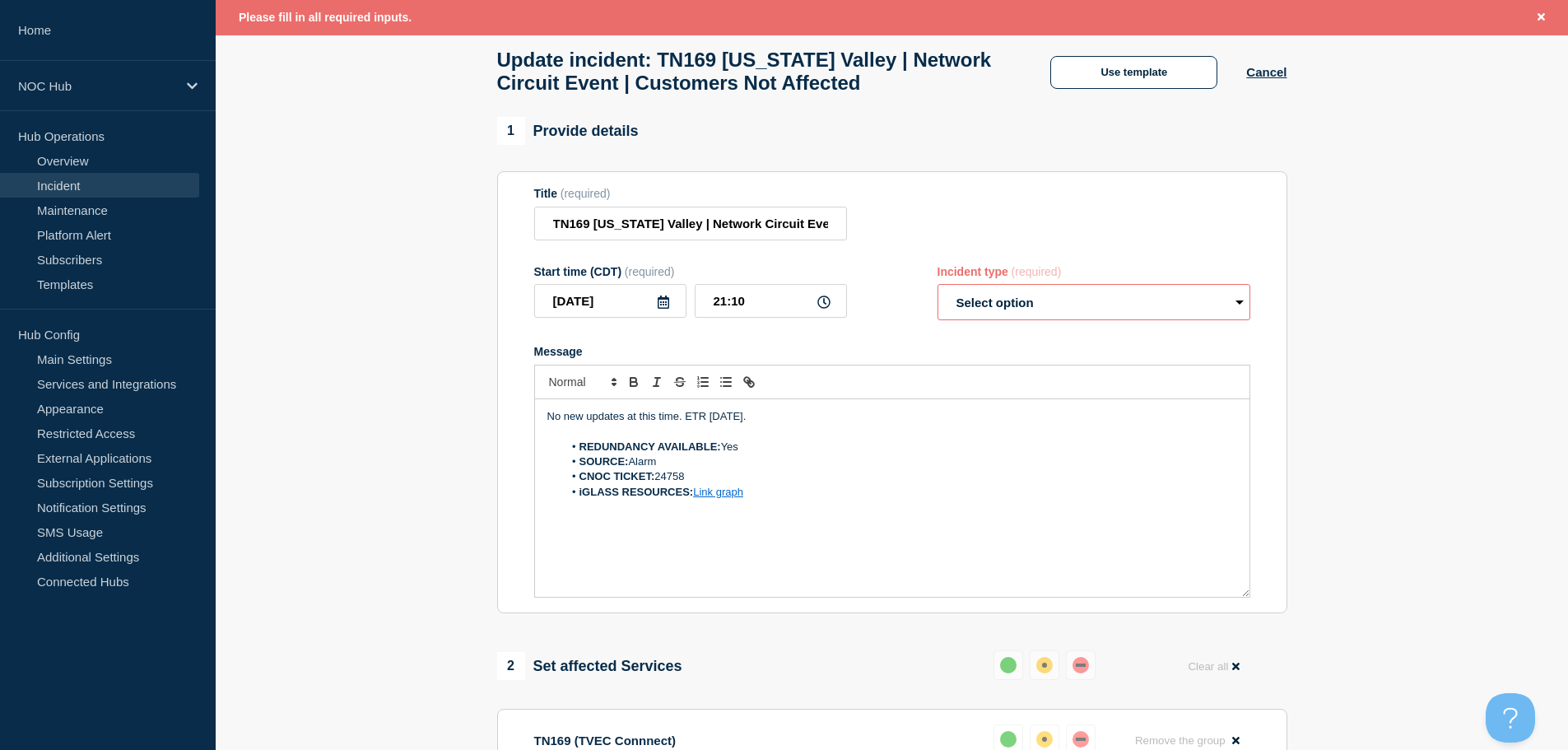
click at [1174, 320] on select "Select option Investigating Identified Monitoring Resolved" at bounding box center [1093, 302] width 312 height 36
select select "monitoring"
click at [937, 292] on select "Select option Investigating Identified Monitoring Resolved" at bounding box center [1093, 302] width 312 height 36
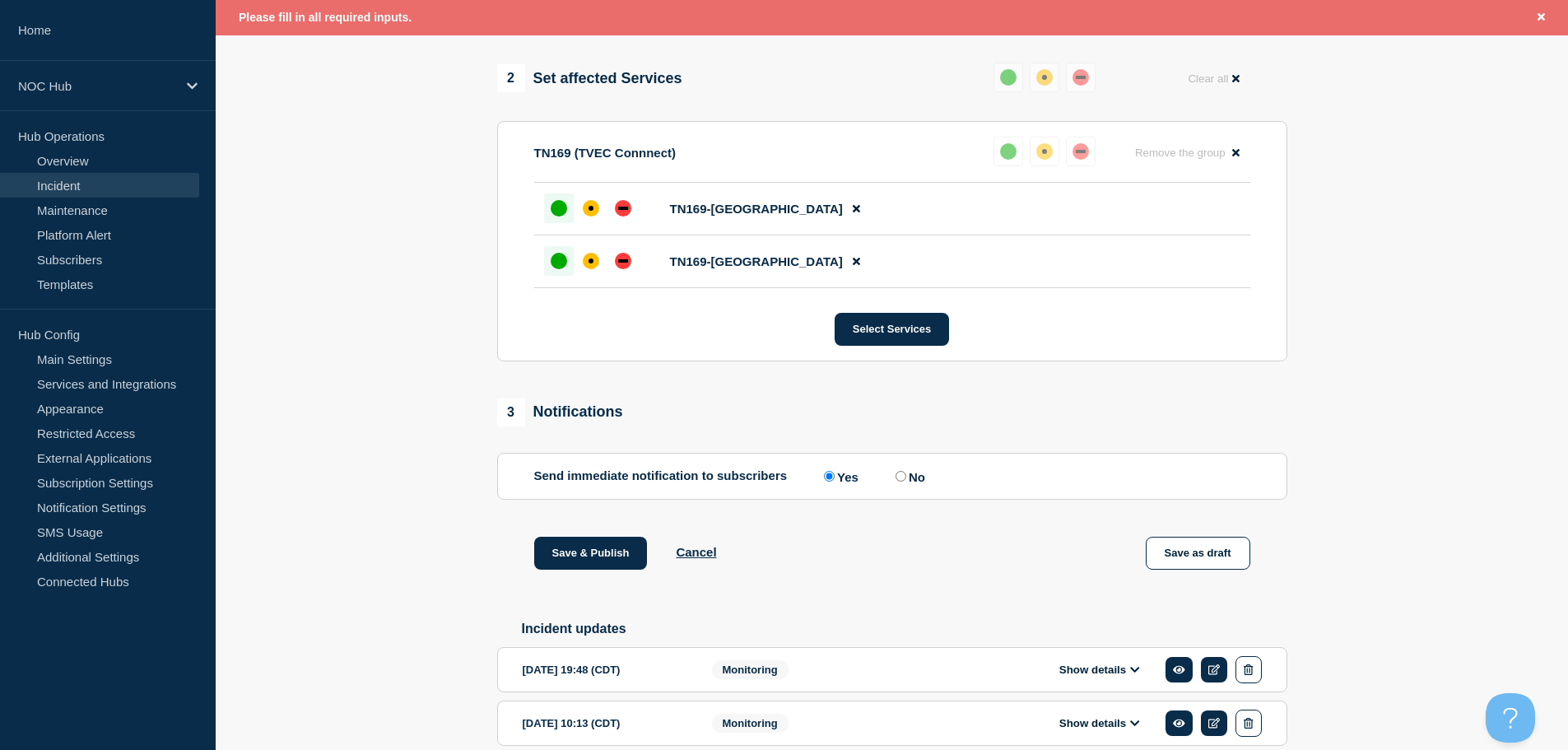
scroll to position [822, 0]
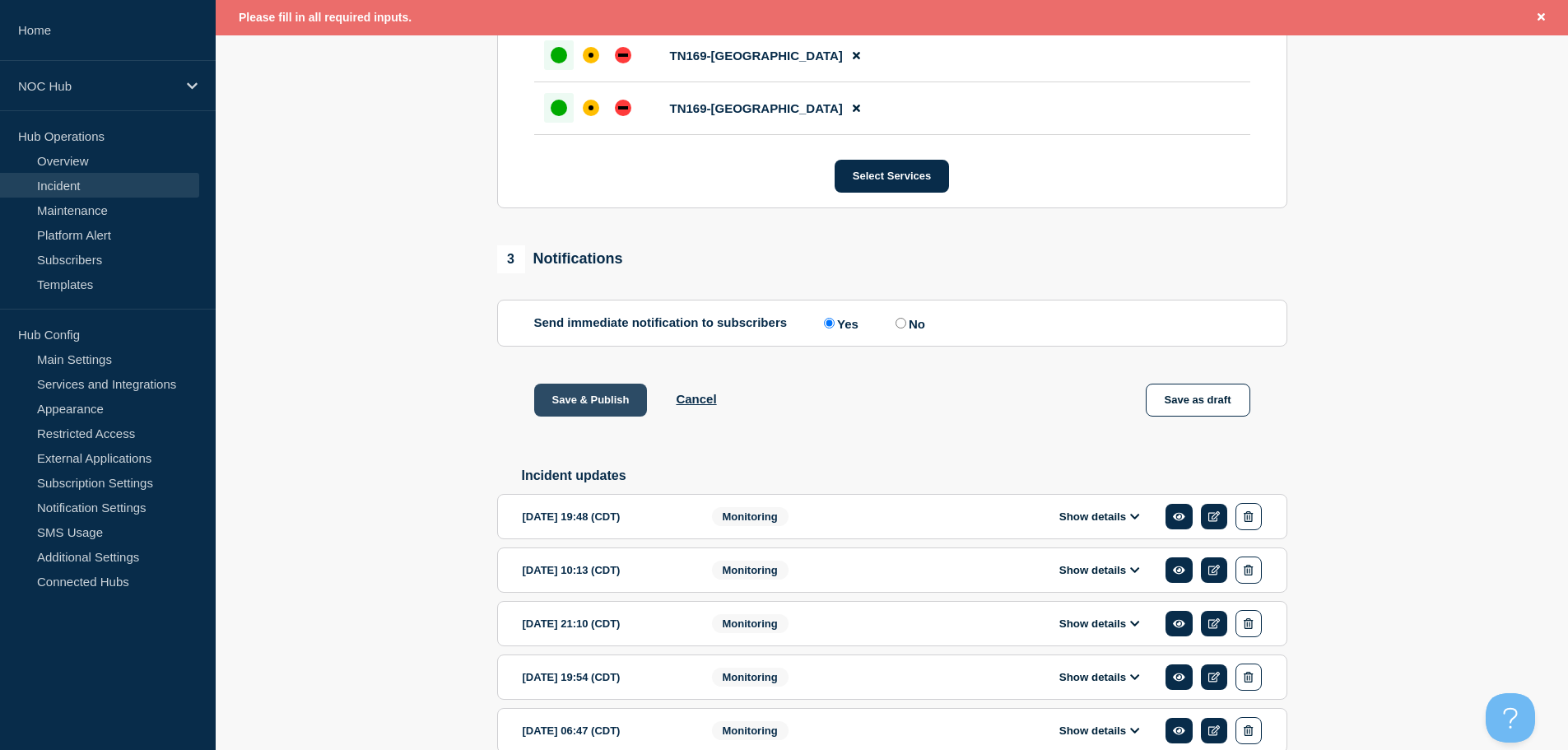
click at [556, 409] on button "Save & Publish" at bounding box center [591, 400] width 114 height 33
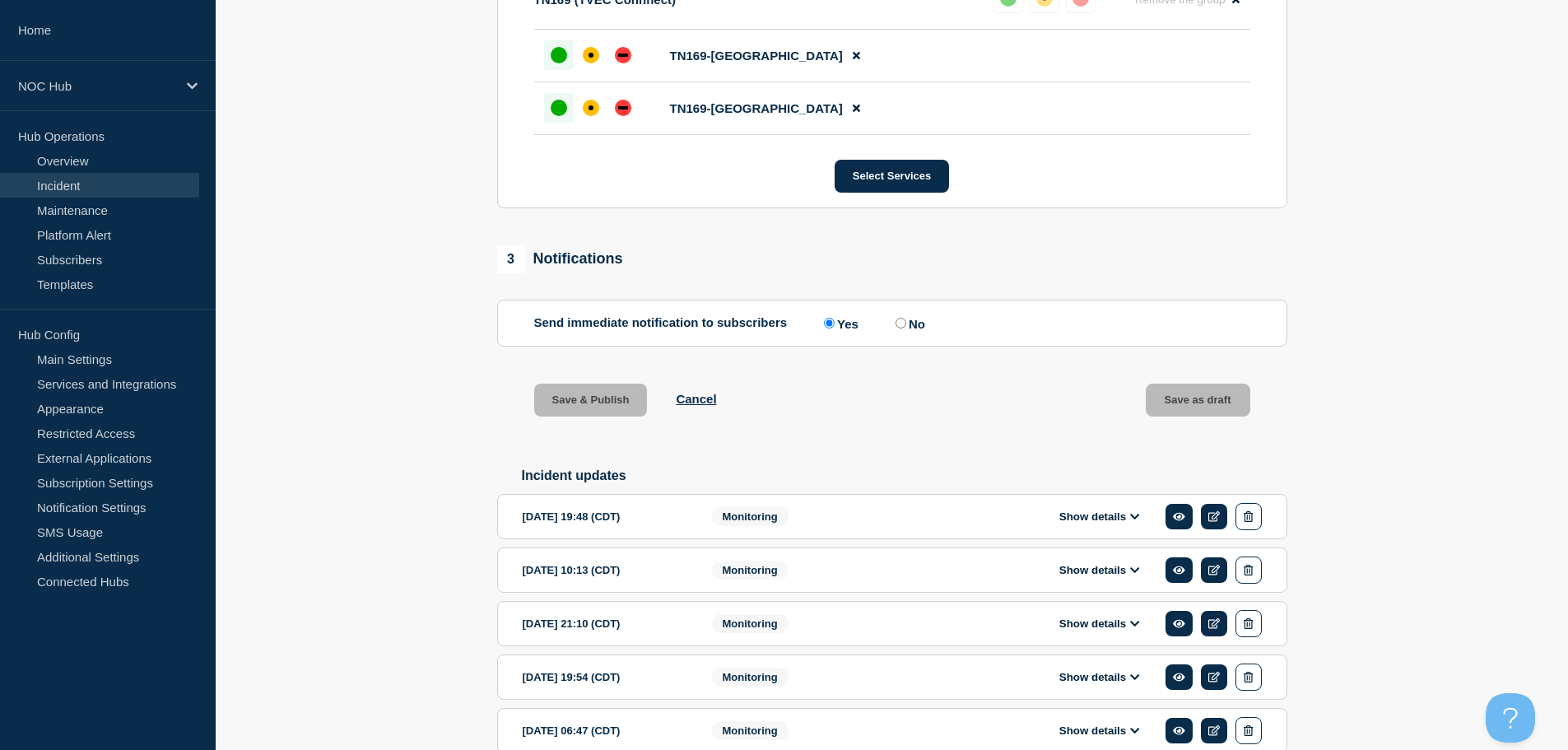
scroll to position [787, 0]
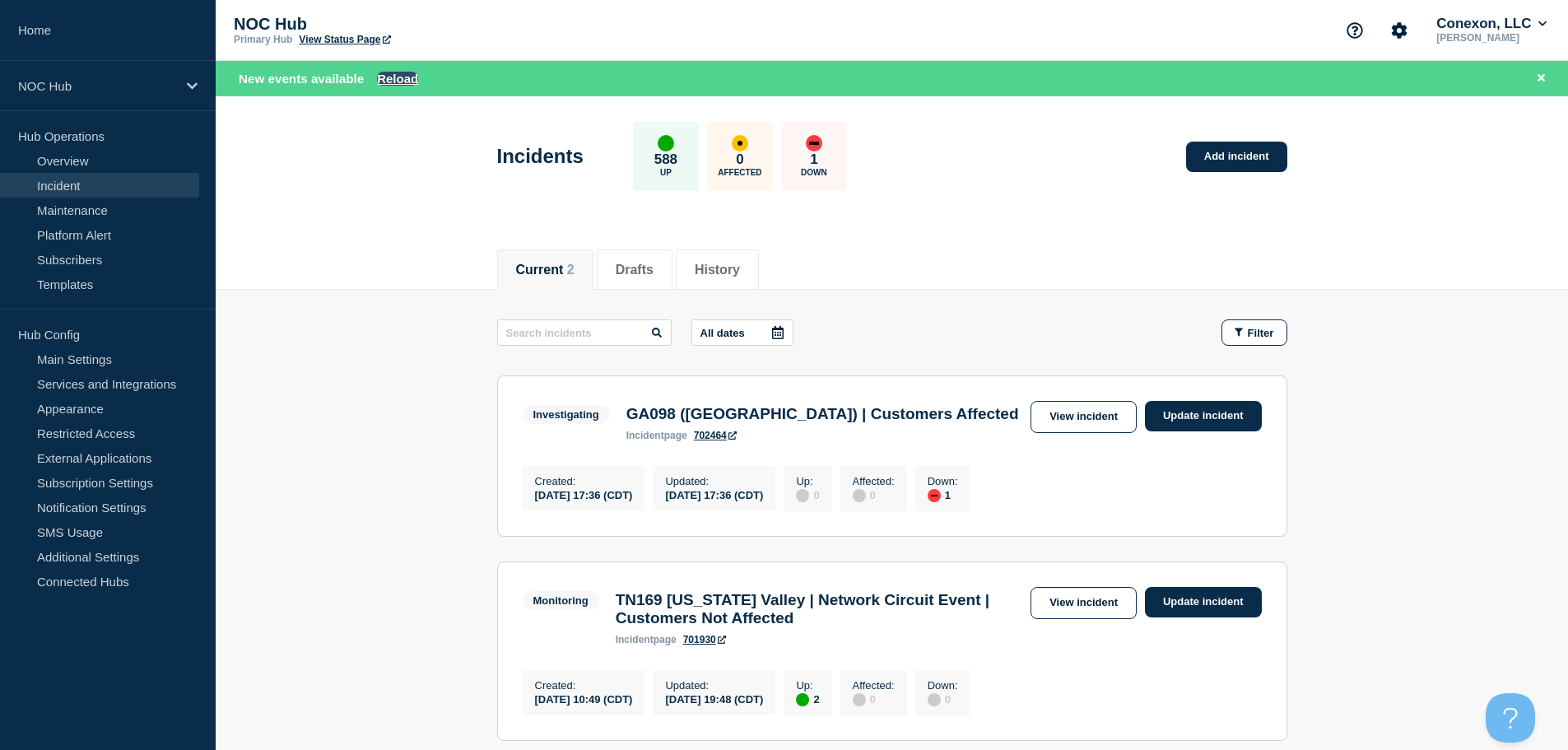
click at [392, 84] on button "Reload" at bounding box center [398, 78] width 41 height 14
